Goal: Understand process/instructions: Learn how to perform a task or action

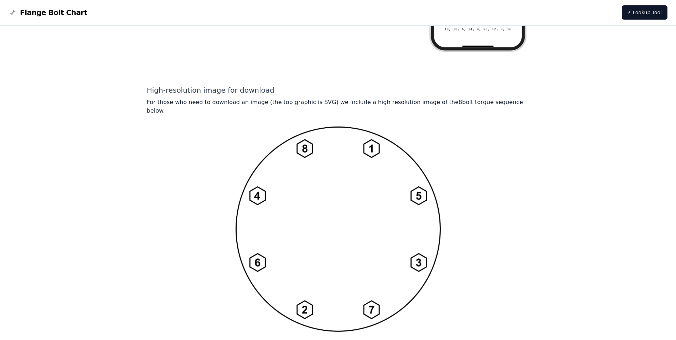
scroll to position [504, 0]
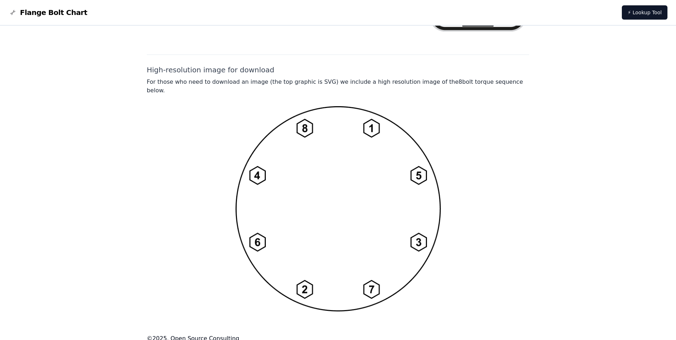
drag, startPoint x: 260, startPoint y: 94, endPoint x: 459, endPoint y: 257, distance: 256.6
drag, startPoint x: 375, startPoint y: 219, endPoint x: 250, endPoint y: 100, distance: 172.7
click at [250, 106] on img at bounding box center [338, 208] width 205 height 205
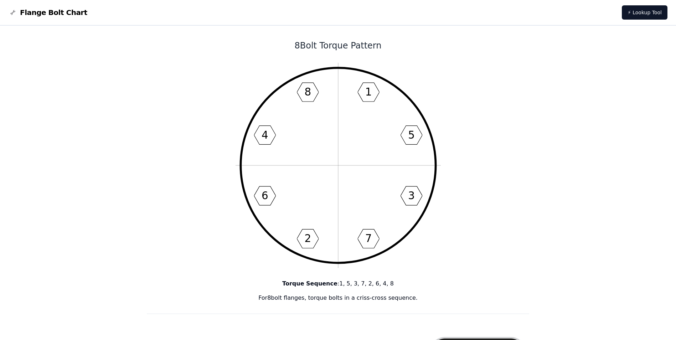
drag, startPoint x: 409, startPoint y: 137, endPoint x: 422, endPoint y: 135, distance: 12.9
click at [410, 137] on text "5" at bounding box center [411, 135] width 7 height 12
click at [415, 135] on icon "1 5 3 7 2 6 4 8" at bounding box center [338, 165] width 205 height 205
drag, startPoint x: 415, startPoint y: 135, endPoint x: 404, endPoint y: 137, distance: 11.2
click at [404, 137] on icon "1 5 3 7 2 6 4 8" at bounding box center [338, 165] width 205 height 205
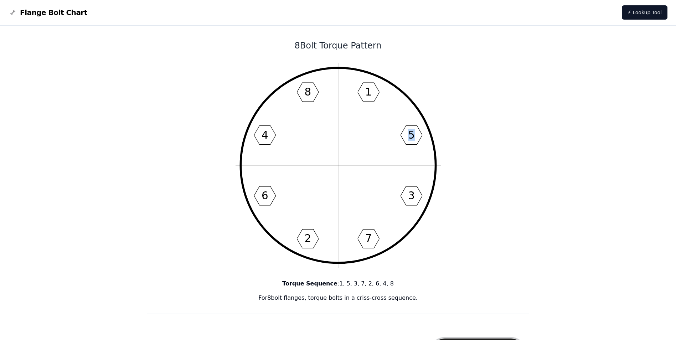
drag, startPoint x: 404, startPoint y: 137, endPoint x: 472, endPoint y: 144, distance: 68.4
click at [361, 280] on p "Torque Sequence : 1, 5, 3, 7, 2, 6, 4, 8" at bounding box center [338, 284] width 383 height 9
click at [360, 284] on p "Torque Sequence : 1, 5, 3, 7, 2, 6, 4, 8" at bounding box center [338, 284] width 383 height 9
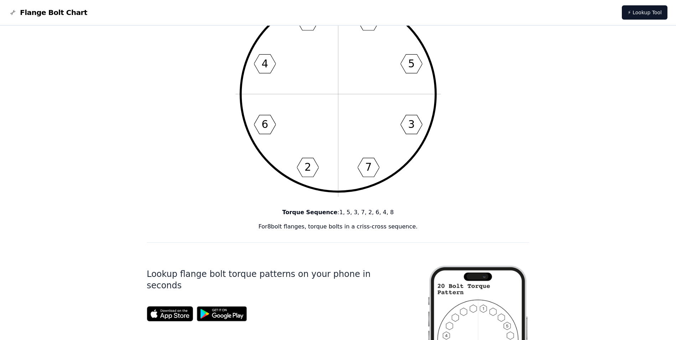
click at [376, 214] on p "Torque Sequence : 1, 5, 3, 7, 2, 6, 4, 8" at bounding box center [338, 212] width 383 height 9
click at [366, 228] on p "For 8 bolt flanges, torque bolts in a criss-cross sequence." at bounding box center [338, 226] width 383 height 9
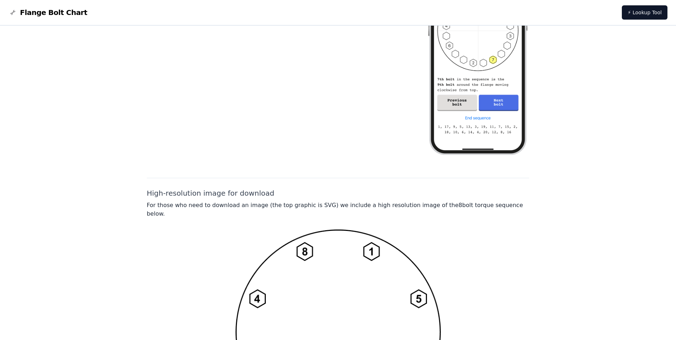
scroll to position [499, 0]
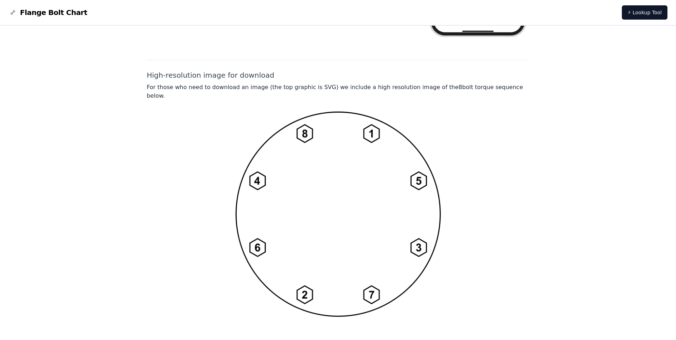
click at [375, 127] on img at bounding box center [338, 214] width 205 height 205
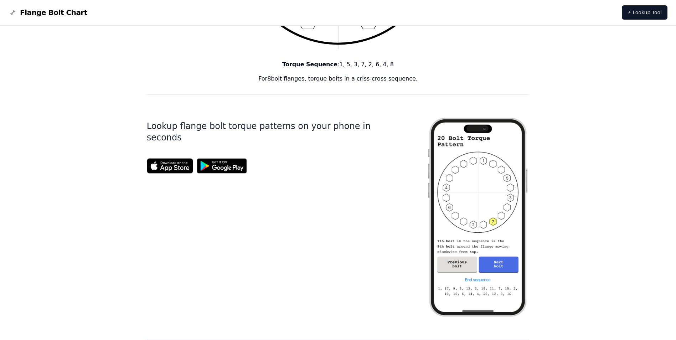
scroll to position [0, 0]
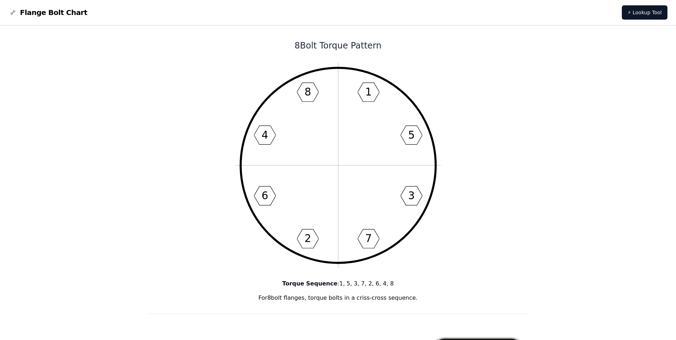
click at [310, 87] on text "8" at bounding box center [307, 92] width 7 height 12
click at [62, 15] on span "Flange Bolt Chart" at bounding box center [53, 12] width 67 height 10
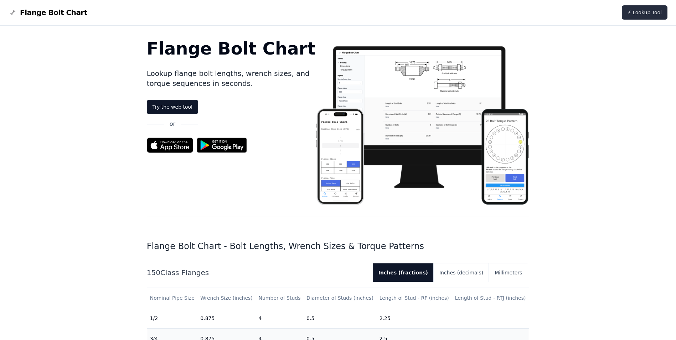
click at [648, 10] on link "⚡ Lookup Tool" at bounding box center [645, 12] width 46 height 14
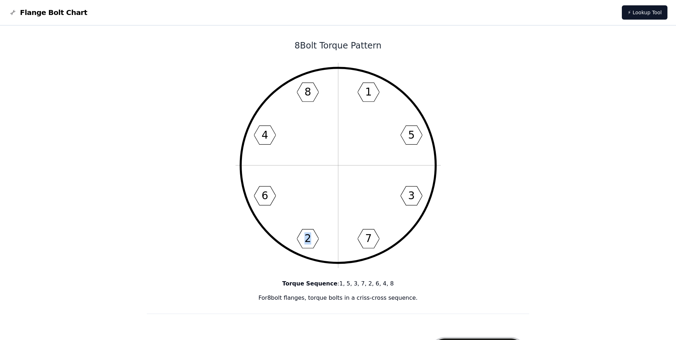
drag, startPoint x: 307, startPoint y: 239, endPoint x: 342, endPoint y: 190, distance: 60.3
click at [342, 190] on icon "1 5 3 7 2 6 4 8" at bounding box center [338, 165] width 205 height 205
drag, startPoint x: 342, startPoint y: 190, endPoint x: 353, endPoint y: 220, distance: 32.1
click at [354, 220] on icon "1 5 3 7 2 6 4 8" at bounding box center [338, 165] width 205 height 205
